Goal: Transaction & Acquisition: Purchase product/service

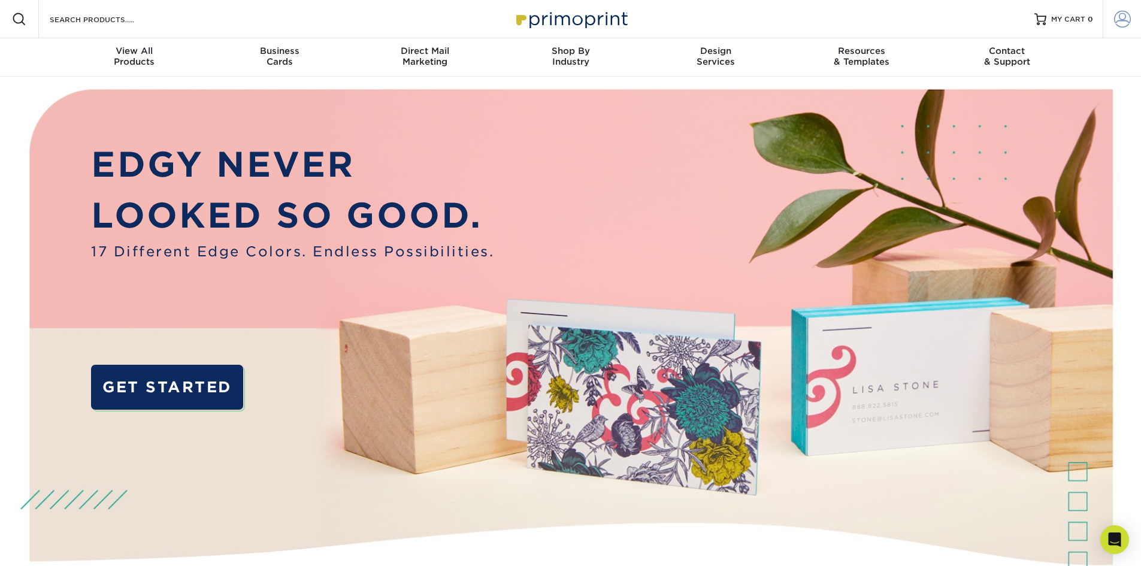
click at [1118, 18] on span at bounding box center [1122, 19] width 17 height 17
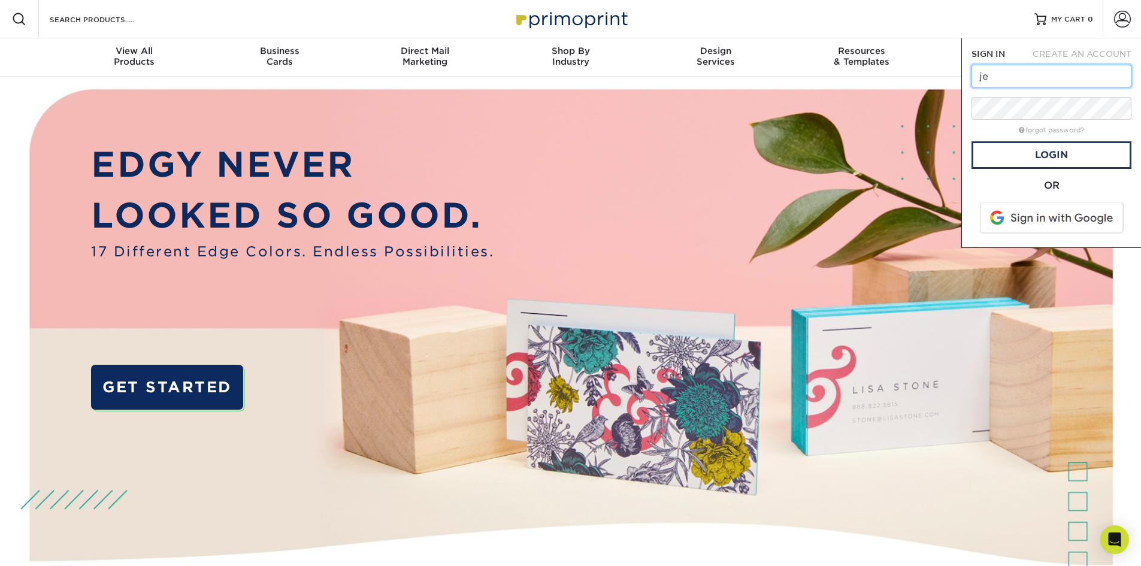
type input "jess@tigerdocks.com"
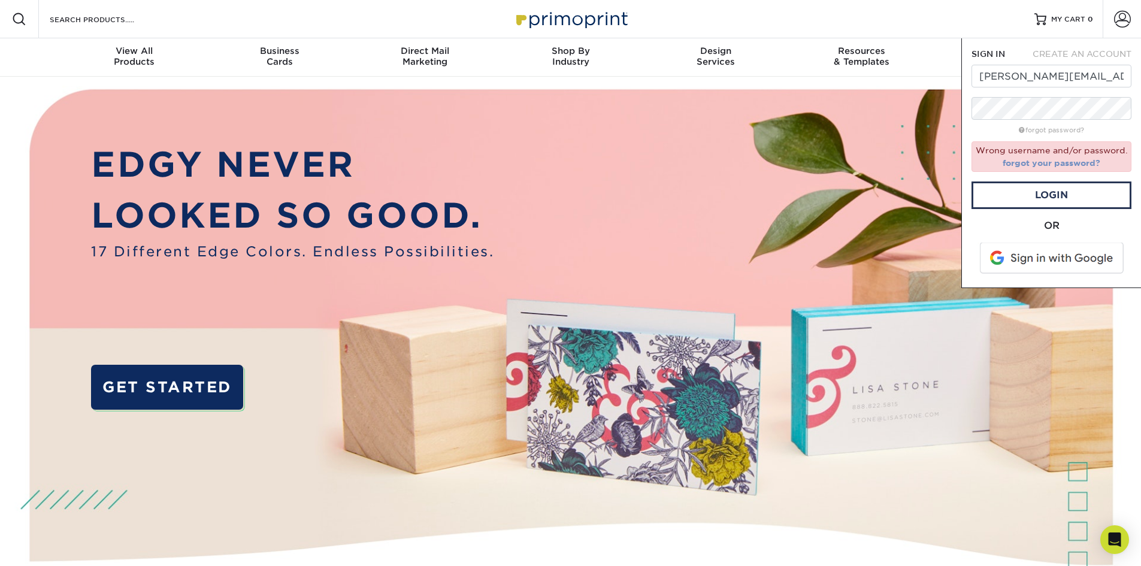
click at [1072, 163] on link "forgot your password?" at bounding box center [1052, 163] width 98 height 10
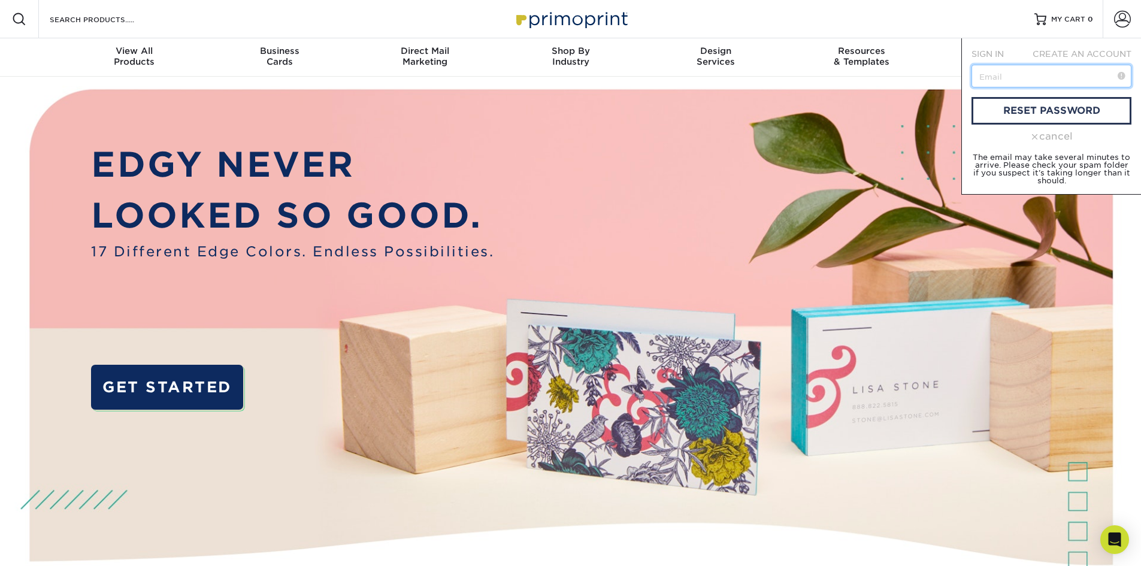
click at [1024, 81] on input "text" at bounding box center [1052, 76] width 160 height 23
type input "jess@tigerdocks.com"
click at [1020, 105] on link "reset password" at bounding box center [1052, 111] width 160 height 28
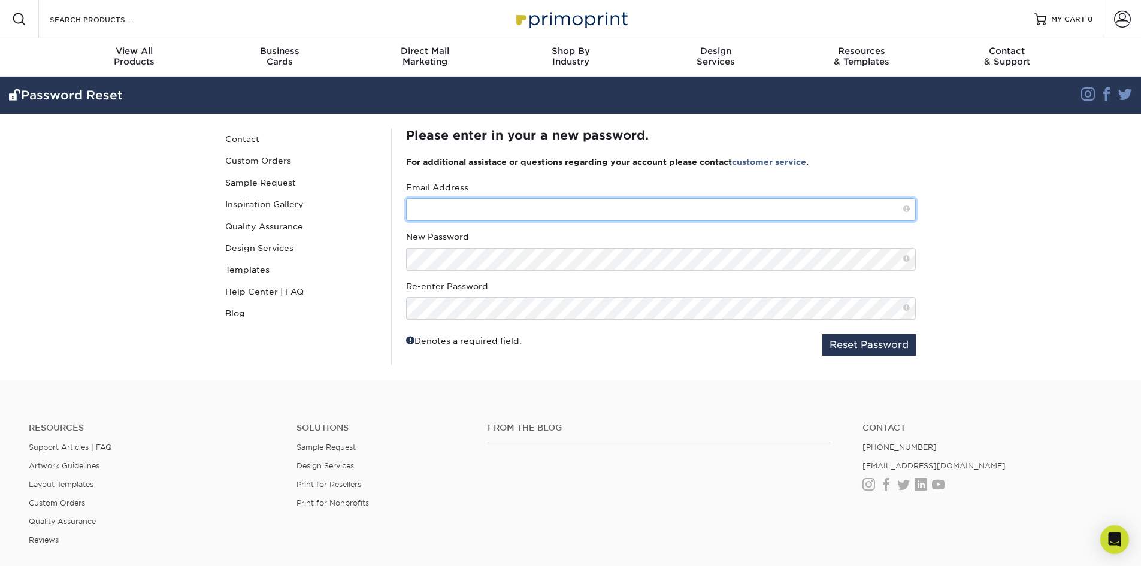
click at [446, 210] on input "text" at bounding box center [661, 209] width 510 height 23
type input "jess@tigerdocks.com"
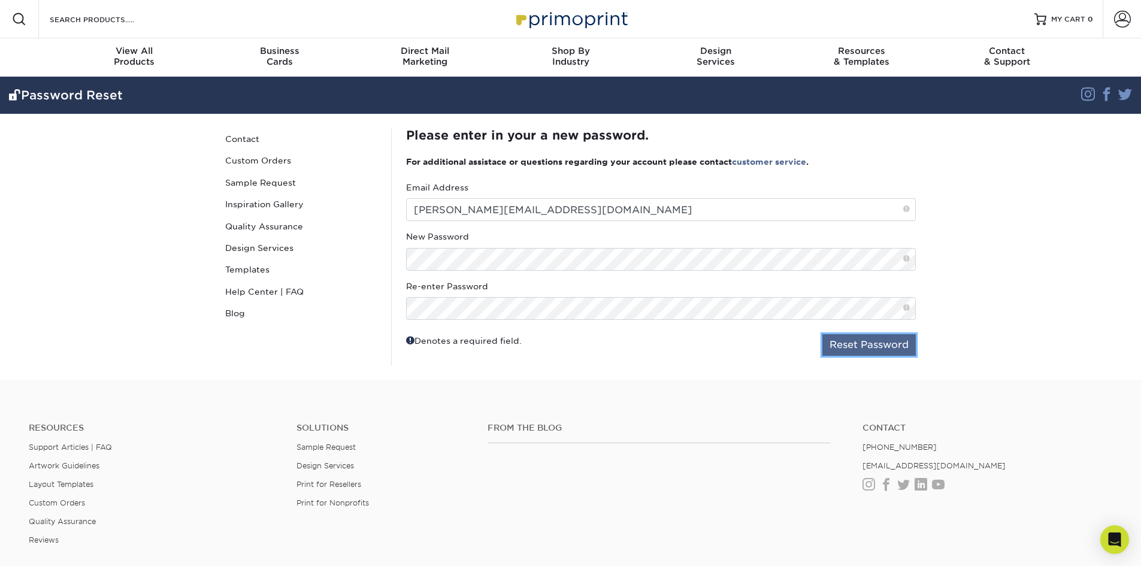
click at [836, 339] on button "Reset Password" at bounding box center [868, 345] width 93 height 22
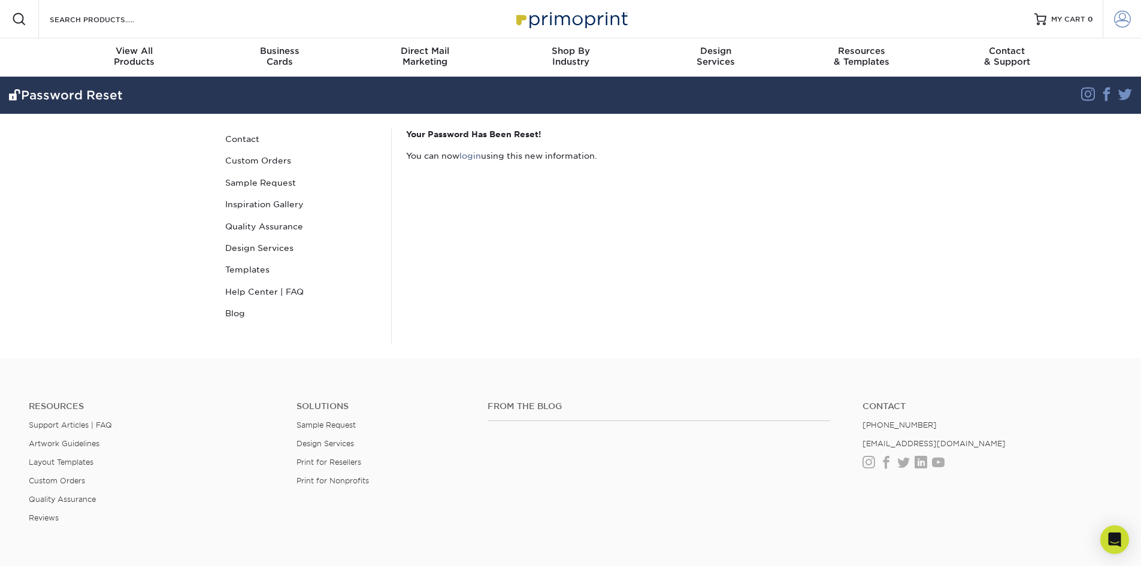
type input "[PERSON_NAME][EMAIL_ADDRESS][DOMAIN_NAME]"
click at [1114, 17] on span at bounding box center [1122, 19] width 17 height 17
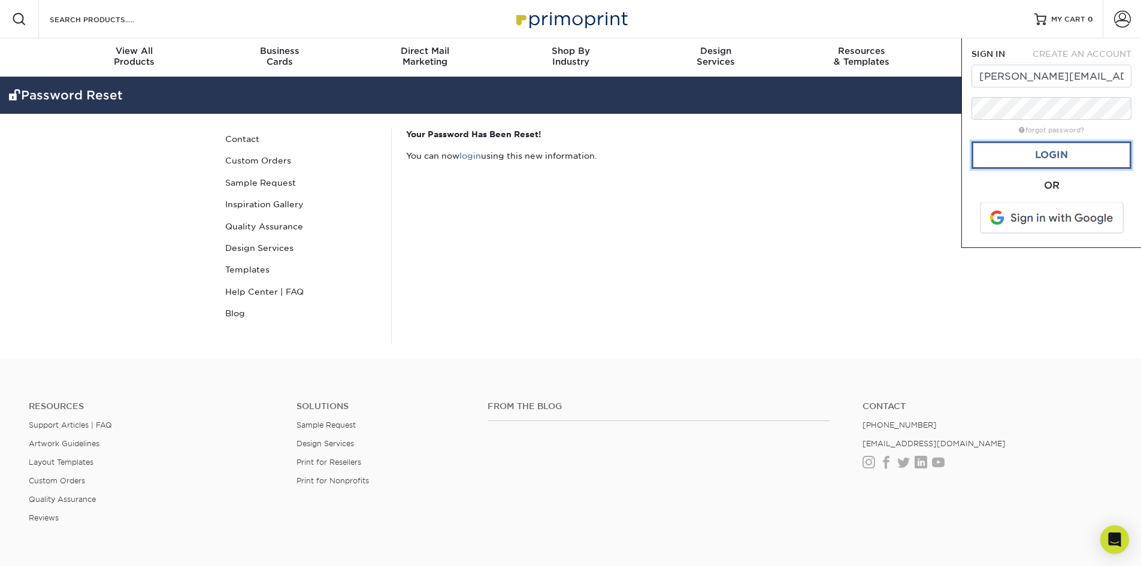
click at [1035, 162] on link "Login" at bounding box center [1052, 155] width 160 height 28
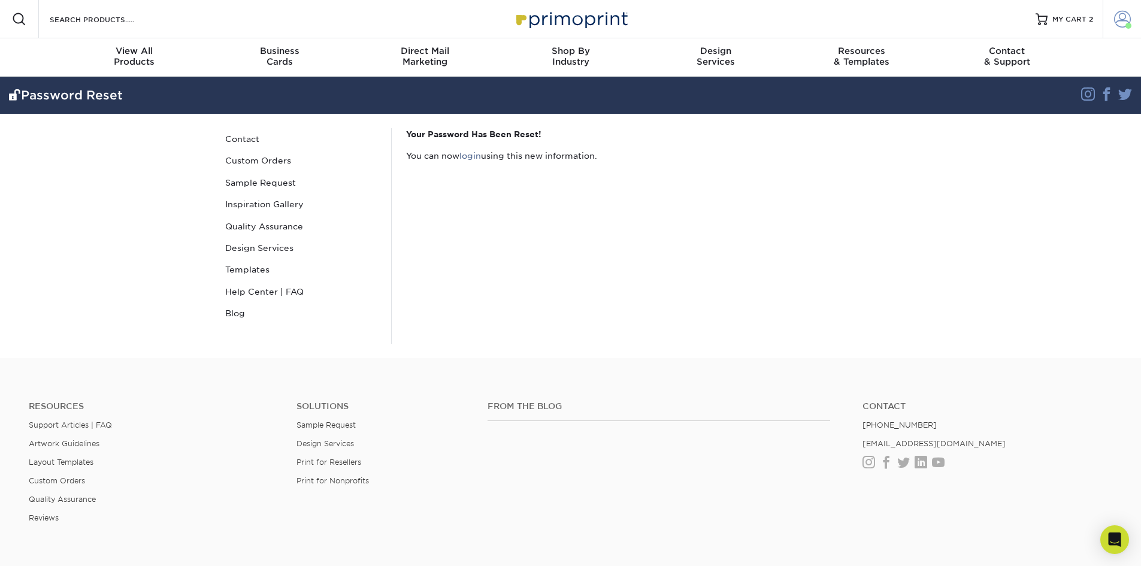
click at [1127, 27] on span at bounding box center [1128, 26] width 6 height 6
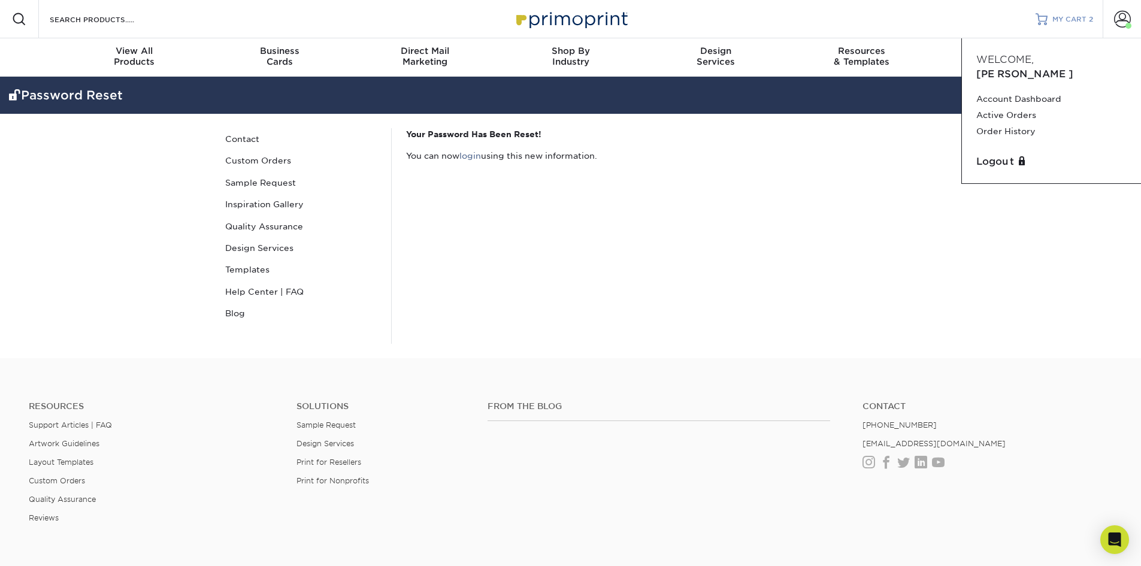
click at [1073, 22] on span "MY CART" at bounding box center [1069, 19] width 34 height 10
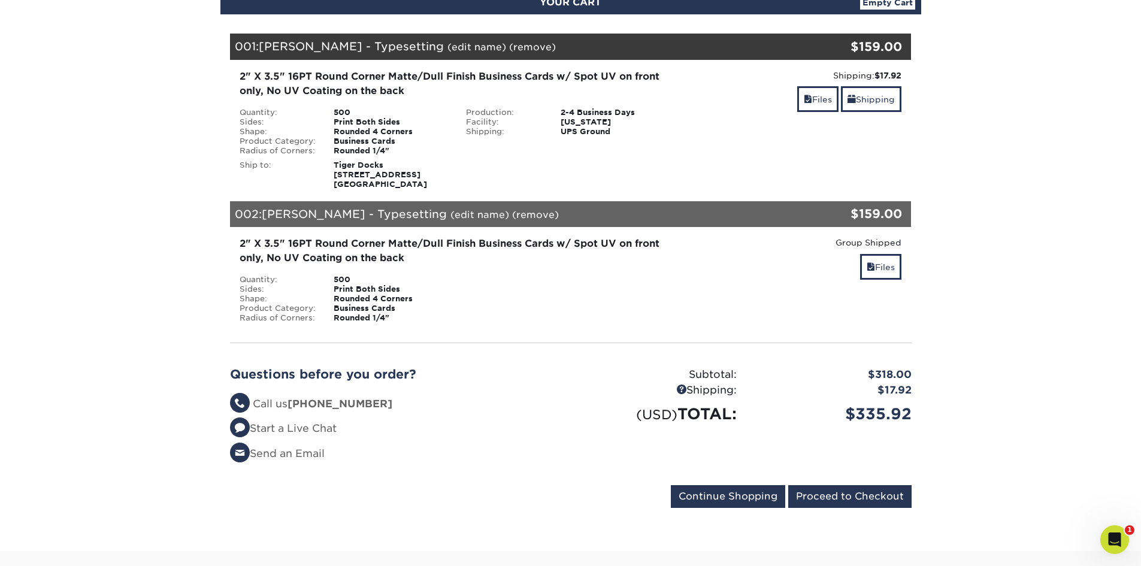
scroll to position [180, 0]
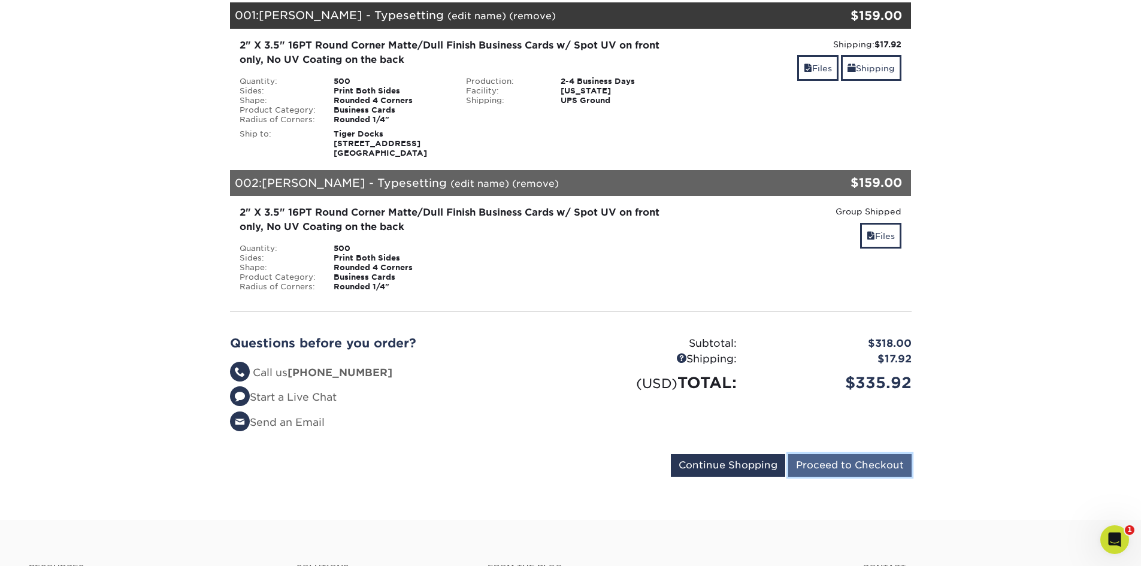
click at [831, 468] on input "Proceed to Checkout" at bounding box center [849, 465] width 123 height 23
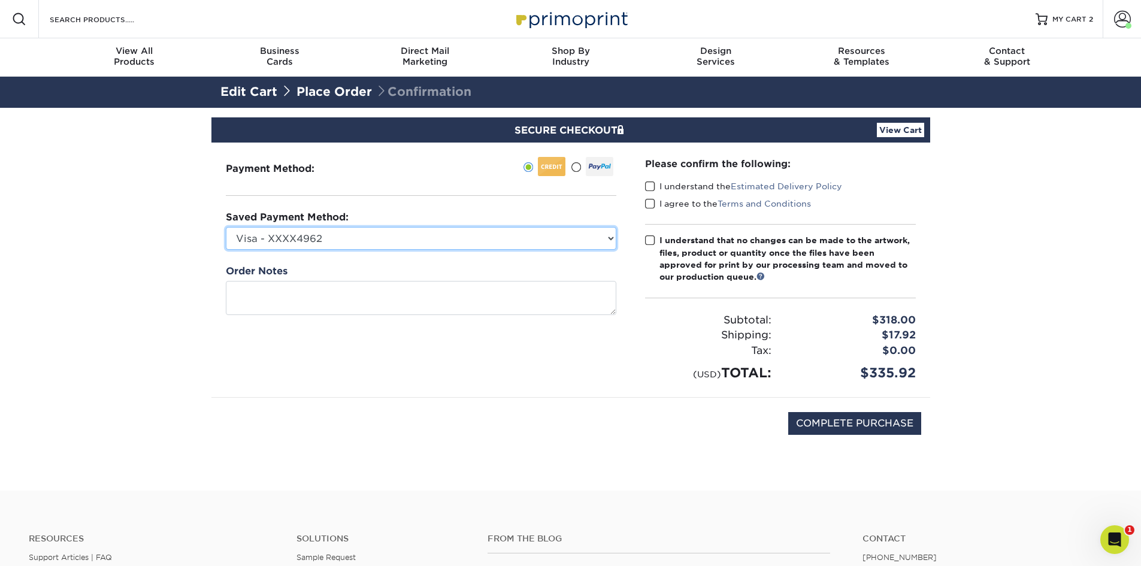
click at [286, 238] on select "Visa - XXXX4962 Visa - XXXX0254 Visa - XXXX1192 New Credit Card" at bounding box center [421, 238] width 391 height 23
select select "62316"
click at [226, 227] on select "Visa - XXXX4962 Visa - XXXX0254 Visa - XXXX1192 New Credit Card" at bounding box center [421, 238] width 391 height 23
click at [435, 241] on select "Visa - XXXX4962 Visa - XXXX0254 Visa - XXXX1192 New Credit Card" at bounding box center [421, 238] width 391 height 23
click at [226, 227] on select "Visa - XXXX4962 Visa - XXXX0254 Visa - XXXX1192 New Credit Card" at bounding box center [421, 238] width 391 height 23
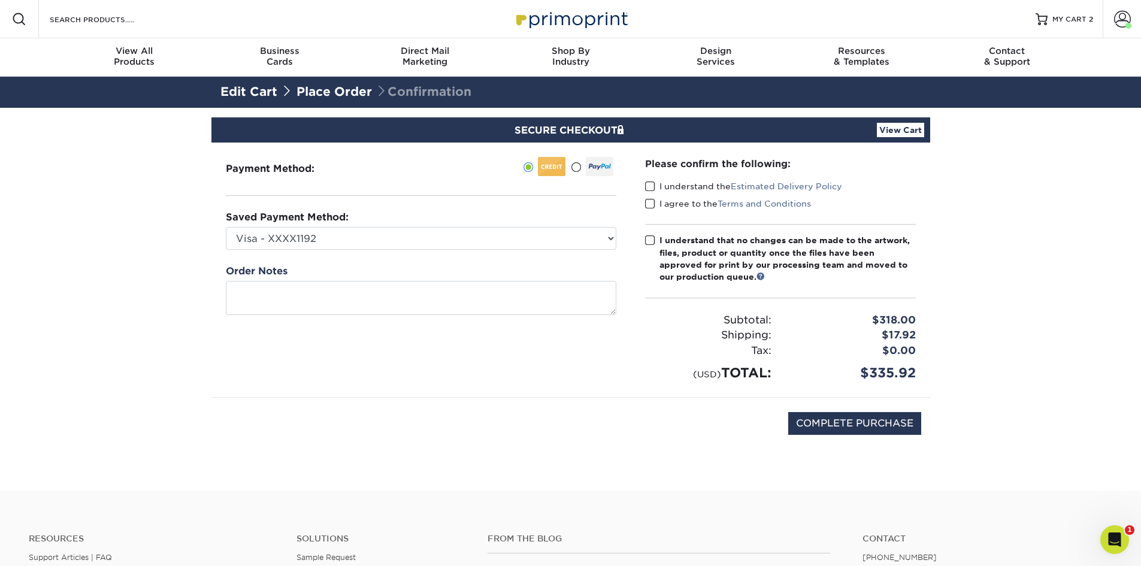
click at [647, 180] on label "I understand the Estimated Delivery Policy" at bounding box center [743, 186] width 197 height 12
click at [0, 0] on input "I understand the Estimated Delivery Policy" at bounding box center [0, 0] width 0 height 0
click at [655, 207] on span at bounding box center [650, 203] width 10 height 11
click at [0, 0] on input "I agree to the Terms and Conditions" at bounding box center [0, 0] width 0 height 0
click at [763, 277] on link at bounding box center [760, 276] width 8 height 8
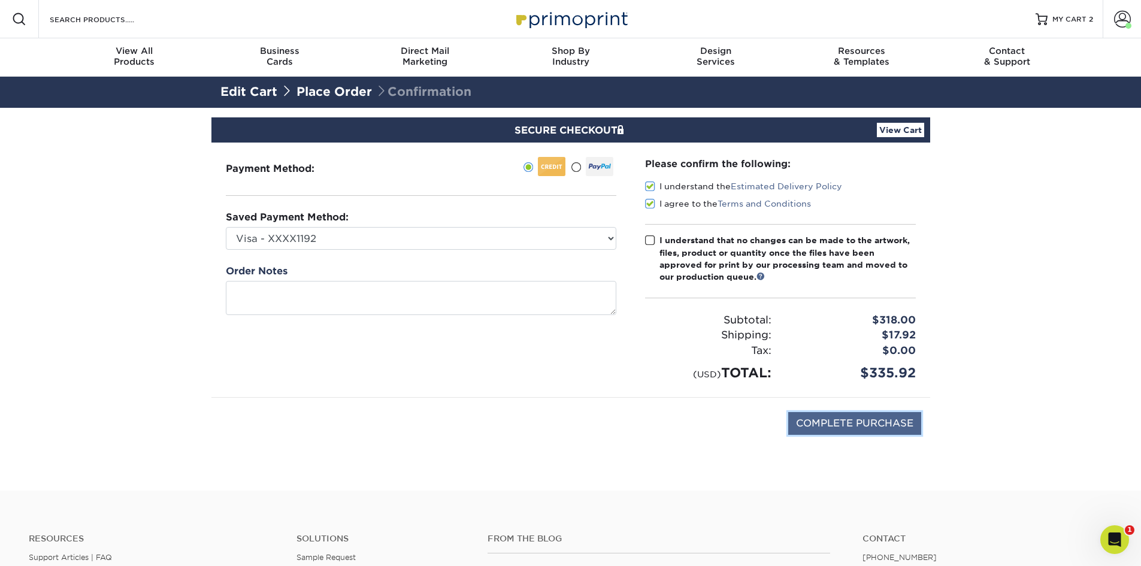
click at [871, 428] on input "COMPLETE PURCHASE" at bounding box center [854, 423] width 133 height 23
click at [648, 241] on span at bounding box center [650, 240] width 10 height 11
click at [0, 0] on input "I understand that no changes can be made to the artwork, files, product or quan…" at bounding box center [0, 0] width 0 height 0
click at [823, 426] on input "COMPLETE PURCHASE" at bounding box center [854, 423] width 133 height 23
type input "PROCESSING, PLEASE WAIT..."
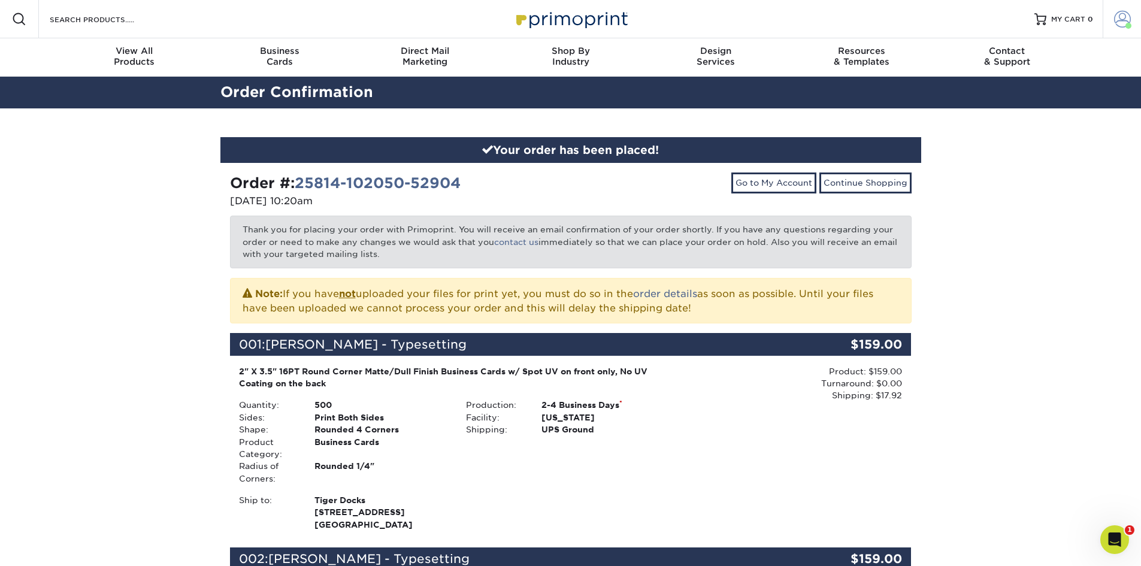
click at [1128, 20] on span at bounding box center [1122, 19] width 17 height 17
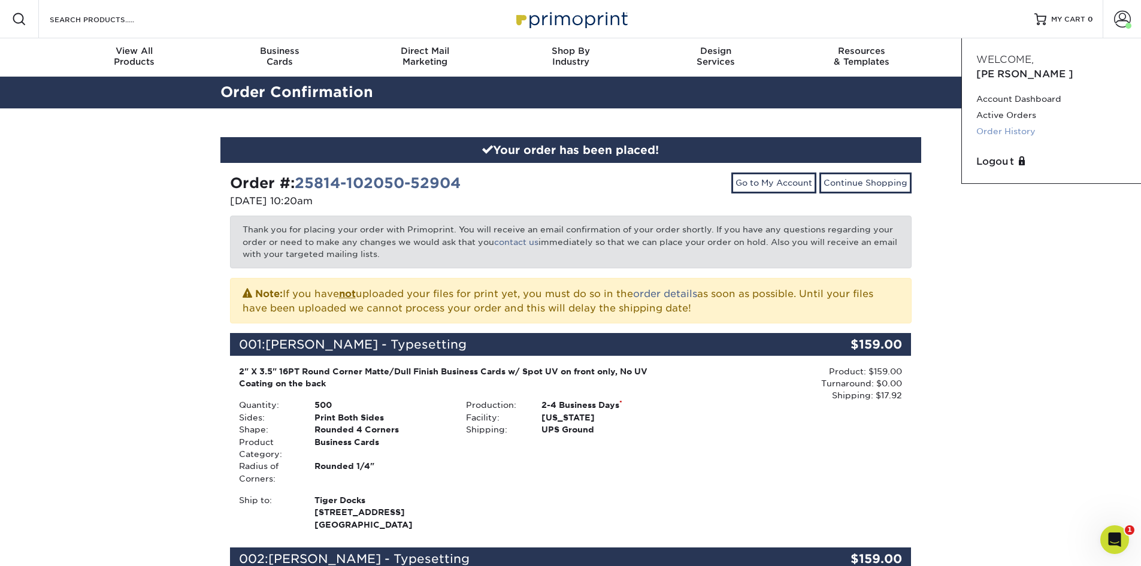
click at [1015, 123] on link "Order History" at bounding box center [1051, 131] width 150 height 16
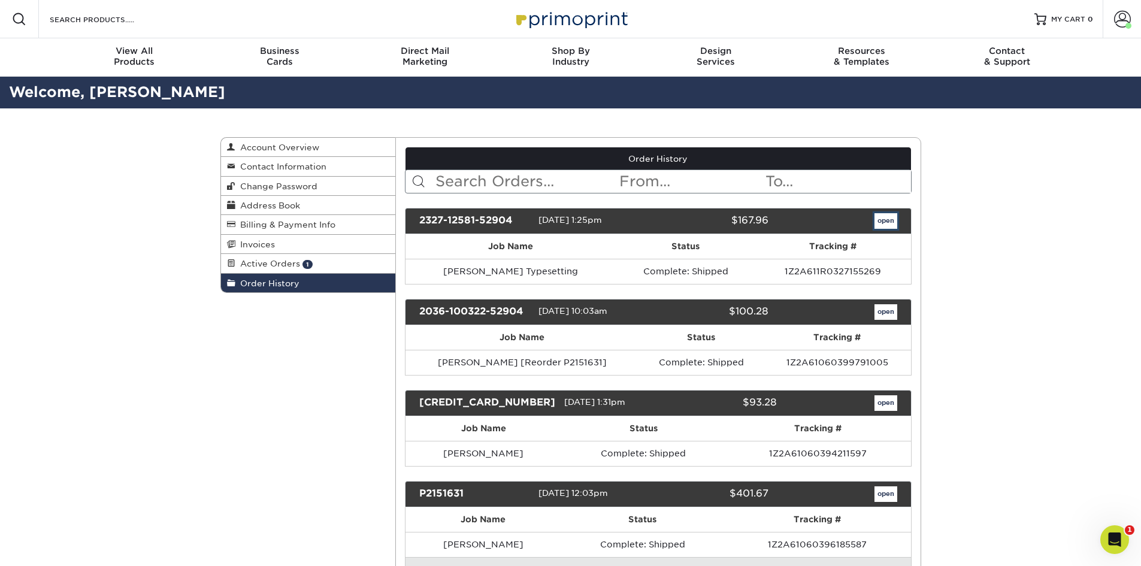
click at [889, 225] on link "open" at bounding box center [885, 221] width 23 height 16
